Goal: Check status: Check status

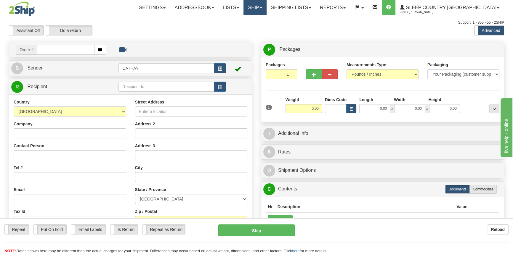
click at [266, 9] on link "Ship" at bounding box center [254, 7] width 23 height 15
click at [260, 27] on span "OnHold / Order Queue" at bounding box center [240, 28] width 42 height 5
click at [315, 6] on link "Shipping lists" at bounding box center [291, 7] width 49 height 15
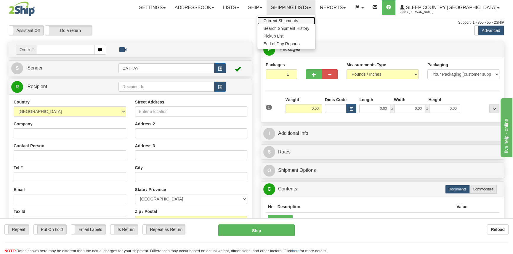
click at [298, 19] on span "Current Shipments" at bounding box center [280, 20] width 35 height 5
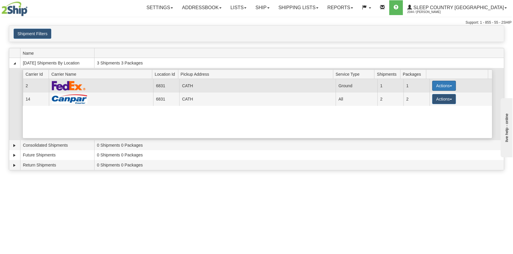
click at [442, 84] on button "Actions" at bounding box center [444, 86] width 24 height 10
click at [424, 104] on span "Close" at bounding box center [421, 104] width 14 height 4
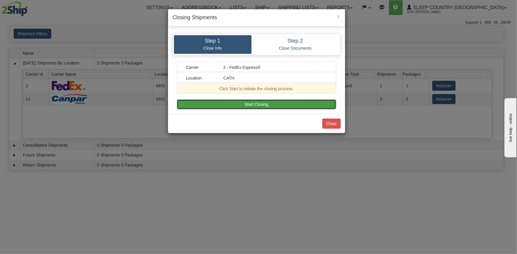
click at [240, 102] on button "Start Closing" at bounding box center [256, 105] width 159 height 10
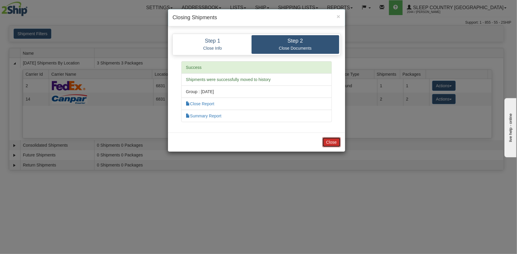
click at [333, 143] on button "Close" at bounding box center [331, 142] width 18 height 10
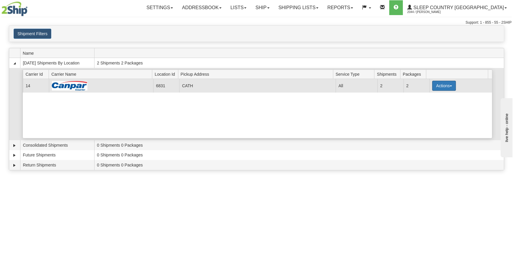
click at [438, 83] on button "Actions" at bounding box center [444, 86] width 24 height 10
click at [436, 82] on button "Actions" at bounding box center [444, 86] width 24 height 10
click at [428, 103] on span "Close" at bounding box center [421, 104] width 14 height 4
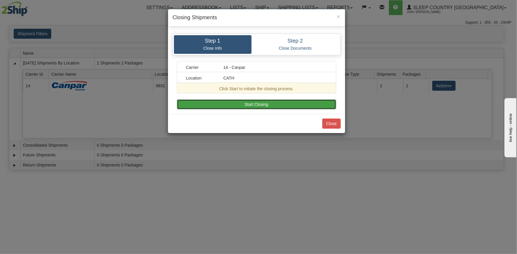
click at [234, 105] on button "Start Closing" at bounding box center [256, 105] width 159 height 10
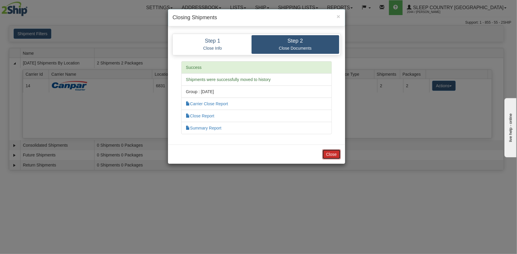
click at [334, 155] on button "Close" at bounding box center [331, 155] width 18 height 10
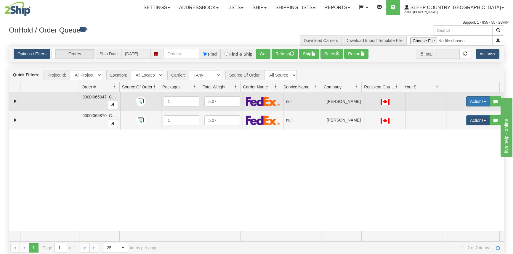
click at [466, 97] on button "Actions" at bounding box center [478, 102] width 24 height 10
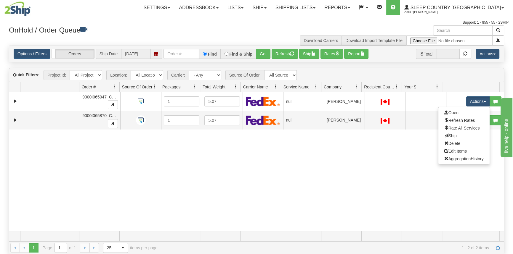
click at [311, 168] on div "31579831 CATH 90996579 0 9000I065047_CATH 1 5.07 null Shipping department CATHA…" at bounding box center [256, 161] width 495 height 139
